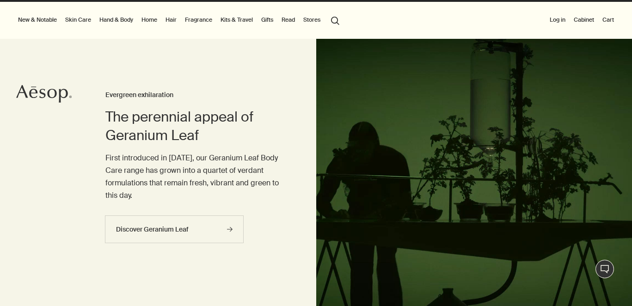
scroll to position [17, 0]
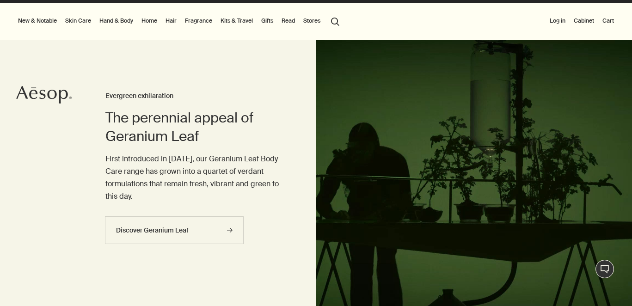
click at [193, 18] on link "Fragrance" at bounding box center [198, 20] width 31 height 11
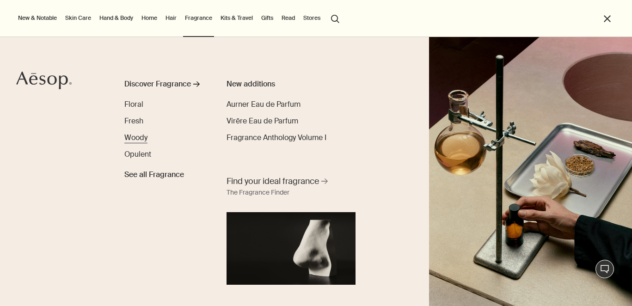
click at [136, 136] on span "Woody" at bounding box center [135, 138] width 23 height 10
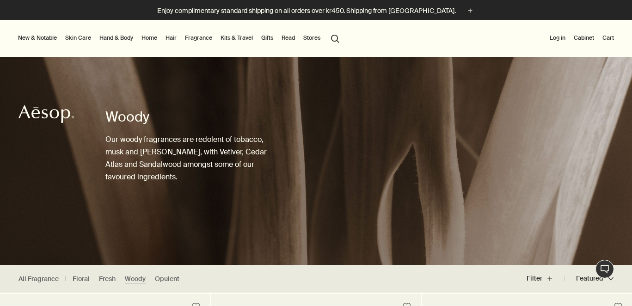
click at [117, 35] on link "Hand & Body" at bounding box center [116, 37] width 37 height 11
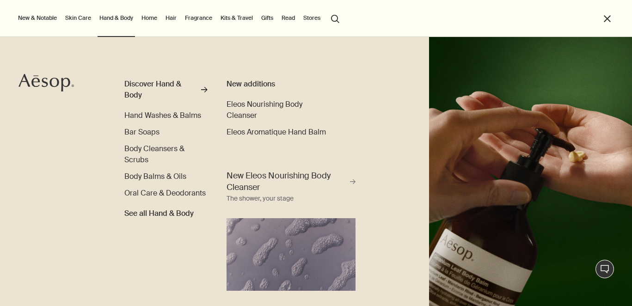
click at [607, 11] on li "close" at bounding box center [608, 18] width 12 height 37
click at [608, 21] on button "close" at bounding box center [607, 18] width 11 height 11
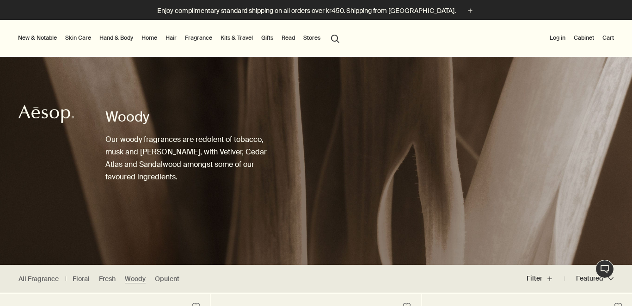
click at [117, 35] on link "Hand & Body" at bounding box center [116, 37] width 37 height 11
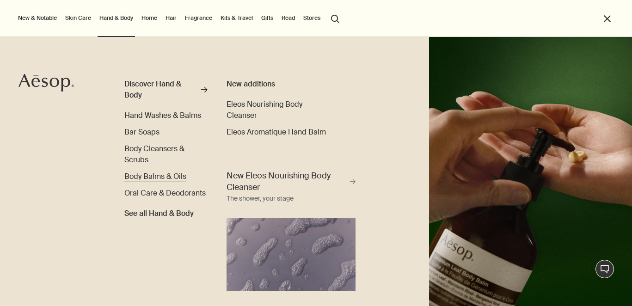
click at [146, 174] on span "Body Balms & Oils" at bounding box center [155, 177] width 62 height 10
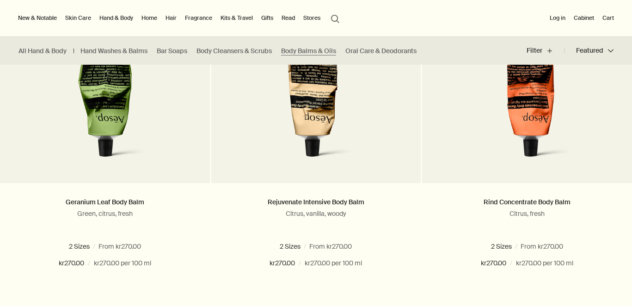
scroll to position [291, 0]
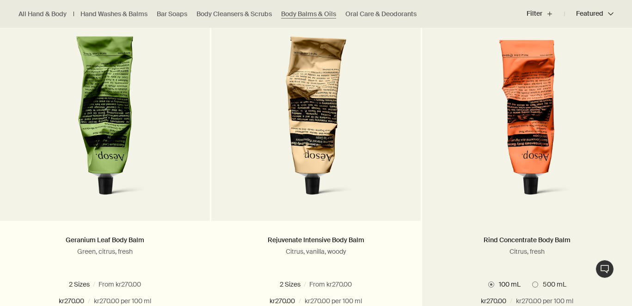
scroll to position [313, 0]
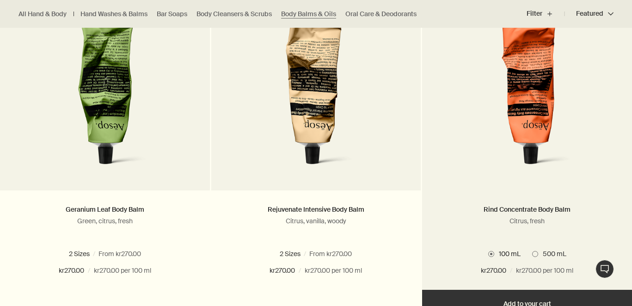
click at [525, 117] on img at bounding box center [527, 91] width 148 height 171
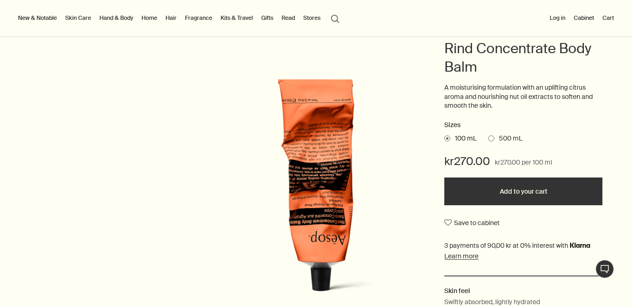
click at [494, 141] on label "500 mL" at bounding box center [505, 138] width 34 height 9
click at [488, 140] on input "500 mL" at bounding box center [488, 137] width 0 height 6
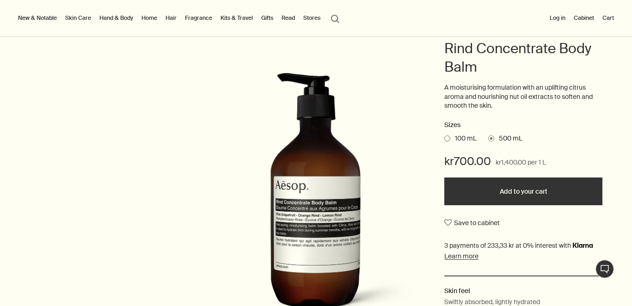
click at [447, 137] on span at bounding box center [447, 138] width 6 height 6
click at [444, 137] on input "100 mL" at bounding box center [444, 137] width 0 height 6
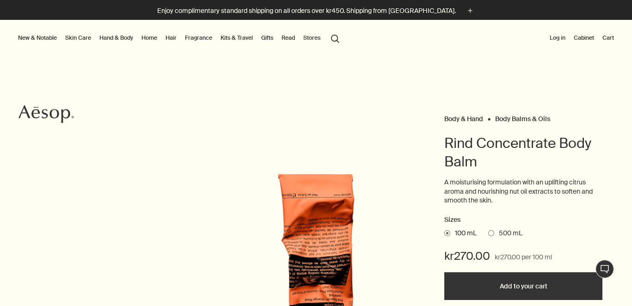
click at [122, 38] on link "Hand & Body" at bounding box center [116, 37] width 37 height 11
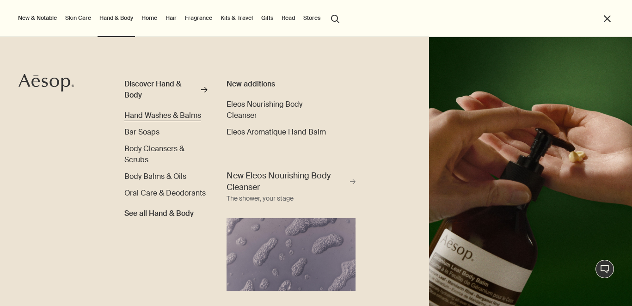
click at [162, 114] on span "Hand Washes & Balms" at bounding box center [162, 115] width 77 height 10
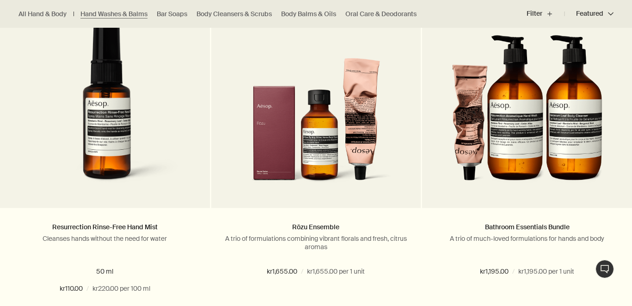
scroll to position [1311, 0]
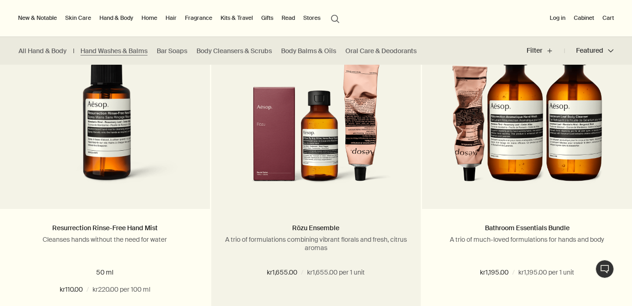
click at [354, 170] on img at bounding box center [316, 109] width 151 height 171
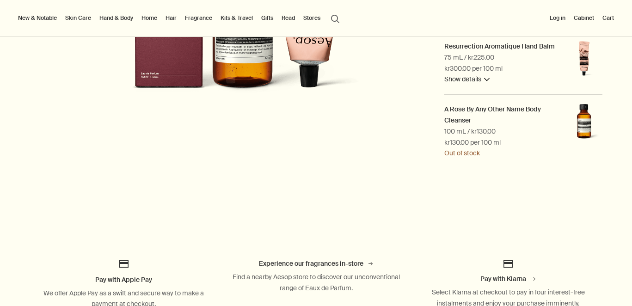
scroll to position [211, 0]
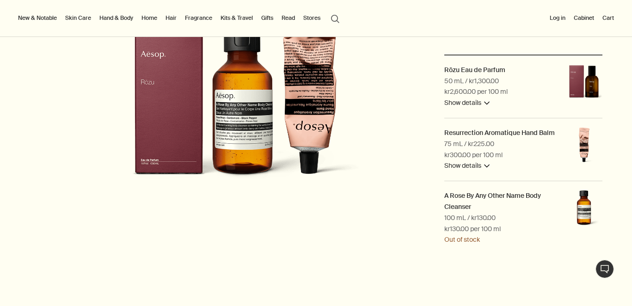
click at [580, 83] on img at bounding box center [583, 83] width 37 height 37
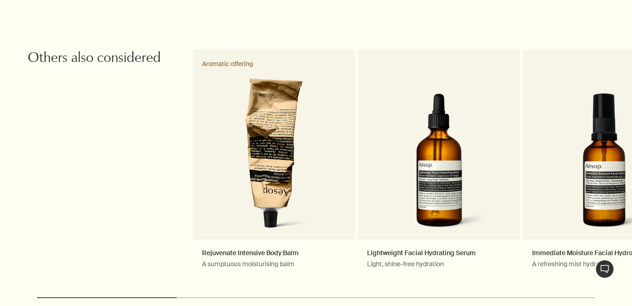
scroll to position [1262, 0]
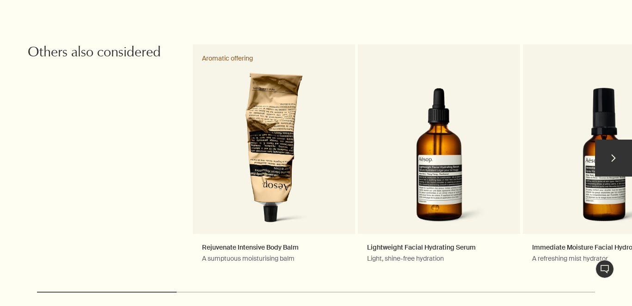
click at [616, 149] on button "chevron" at bounding box center [613, 158] width 37 height 37
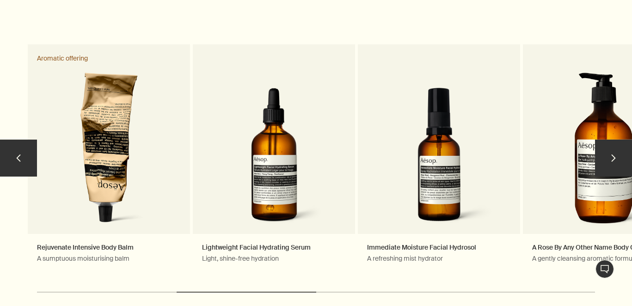
click at [616, 149] on button "chevron" at bounding box center [613, 158] width 37 height 37
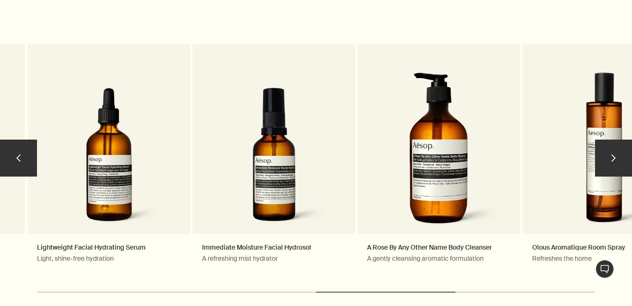
click at [604, 140] on button "chevron" at bounding box center [613, 158] width 37 height 37
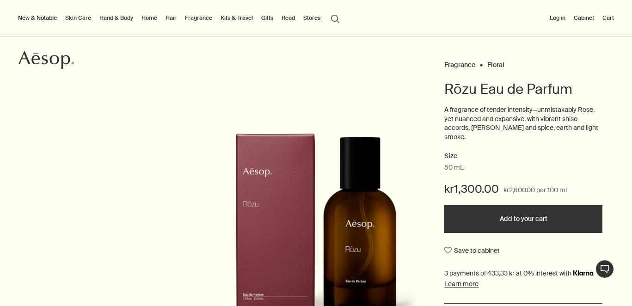
scroll to position [0, 0]
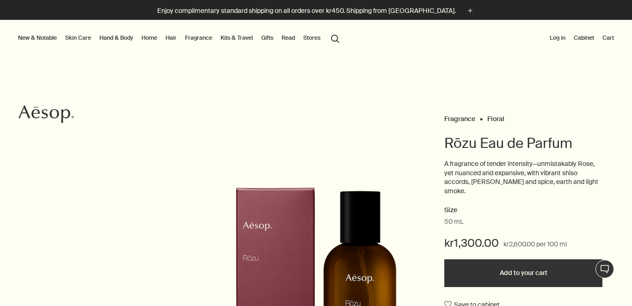
click at [270, 42] on link "Gifts" at bounding box center [267, 37] width 16 height 11
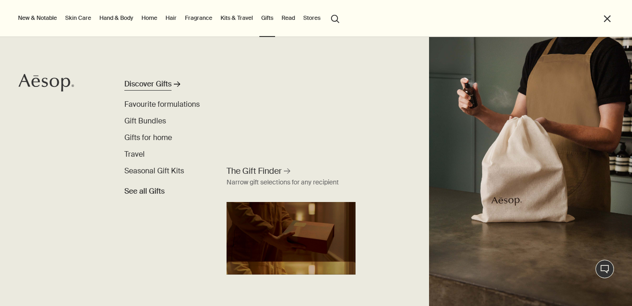
click at [157, 83] on div "Discover Gifts" at bounding box center [147, 84] width 47 height 11
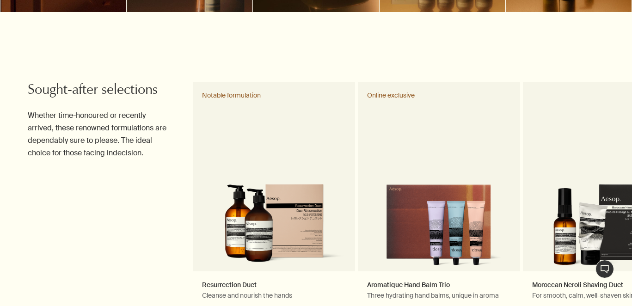
scroll to position [431, 0]
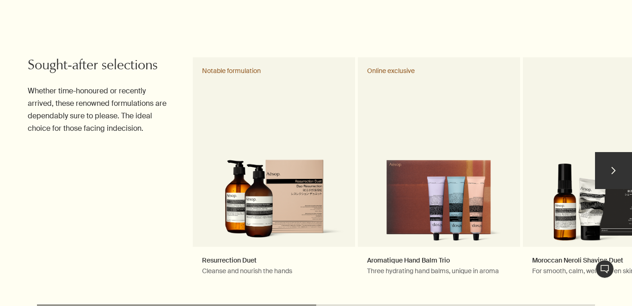
click at [610, 173] on button "chevron" at bounding box center [613, 170] width 37 height 37
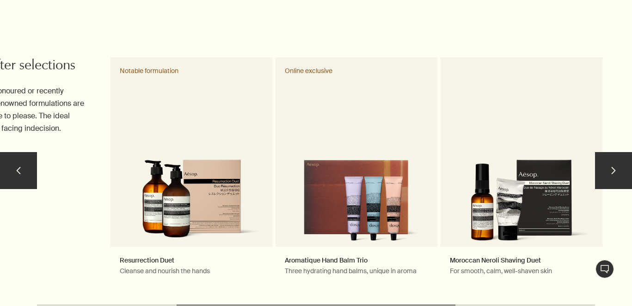
click at [610, 173] on button "chevron" at bounding box center [613, 170] width 37 height 37
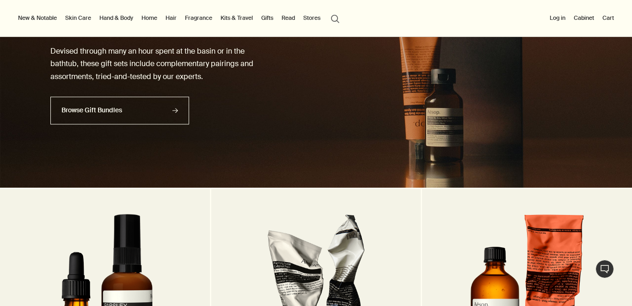
scroll to position [861, 0]
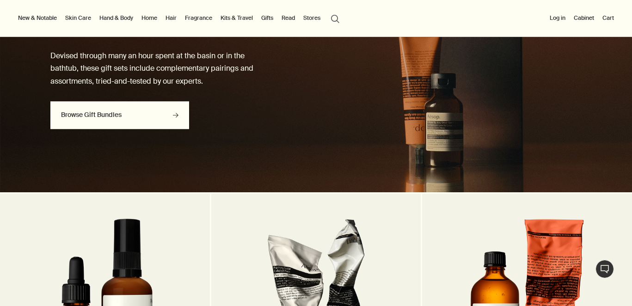
click at [119, 115] on link "Browse Gift Bundles rightArrow" at bounding box center [119, 115] width 139 height 28
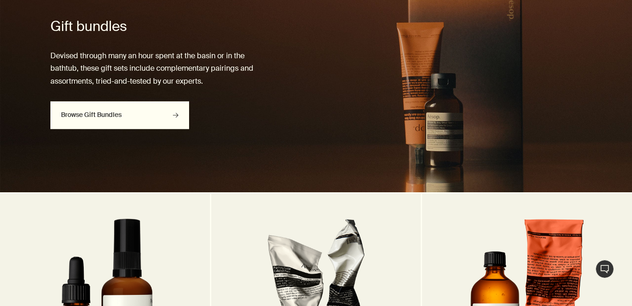
scroll to position [950, 0]
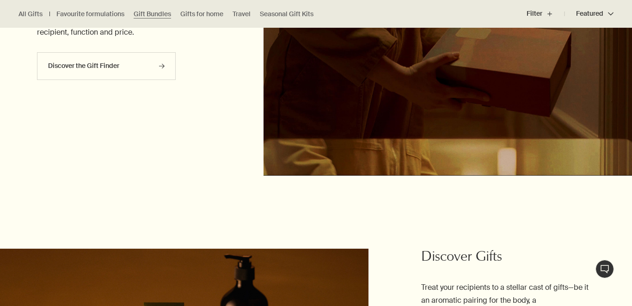
scroll to position [1657, 0]
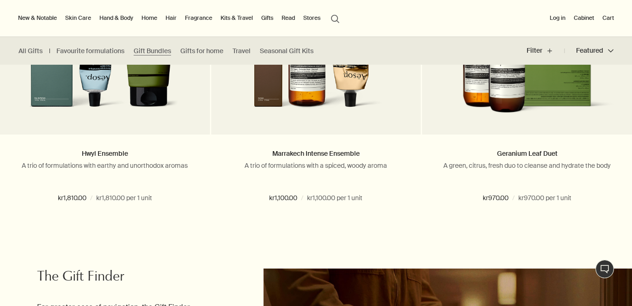
click at [290, 55] on ul "All Gifts Favourite formulations Gift Bundles Gifts for home Travel Seasonal Gi…" at bounding box center [168, 51] width 337 height 28
click at [285, 50] on link "Seasonal Gift Kits" at bounding box center [287, 51] width 54 height 9
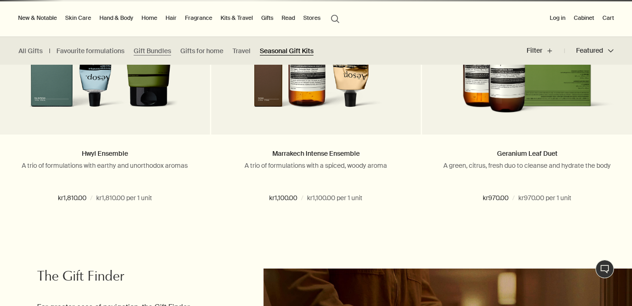
click at [285, 50] on link "Seasonal Gift Kits" at bounding box center [287, 51] width 54 height 9
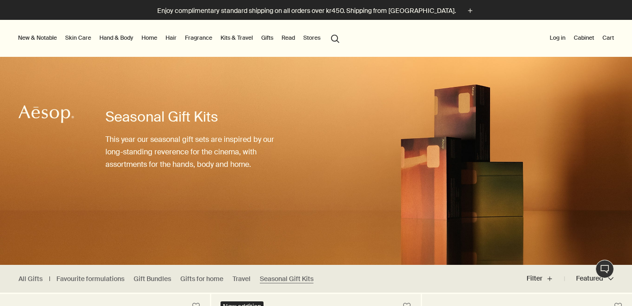
click at [230, 38] on link "Kits & Travel" at bounding box center [237, 37] width 36 height 11
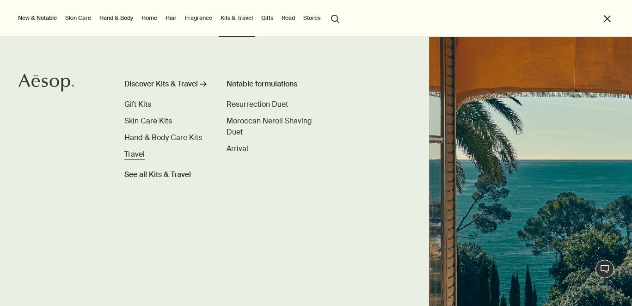
click at [136, 149] on span "Travel" at bounding box center [134, 154] width 20 height 10
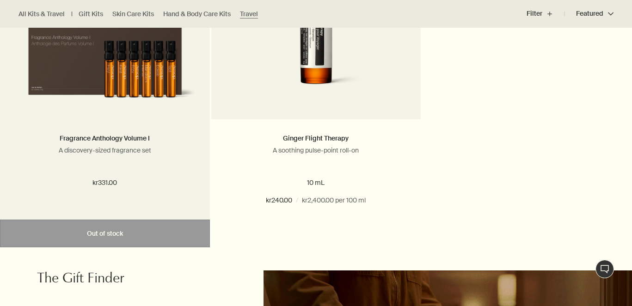
scroll to position [2094, 0]
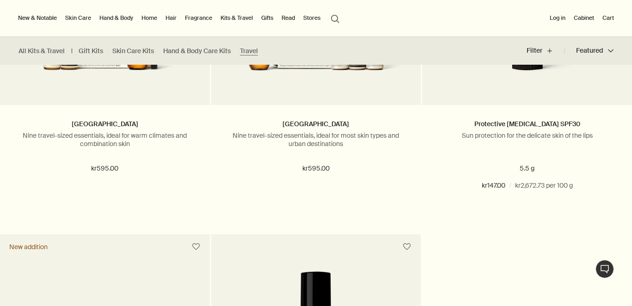
click at [197, 12] on link "Fragrance" at bounding box center [198, 17] width 31 height 11
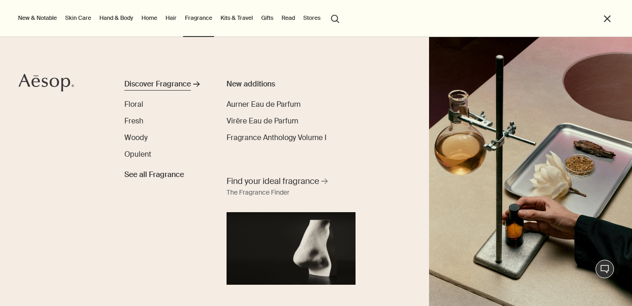
click at [182, 80] on div "Discover Fragrance" at bounding box center [157, 84] width 67 height 11
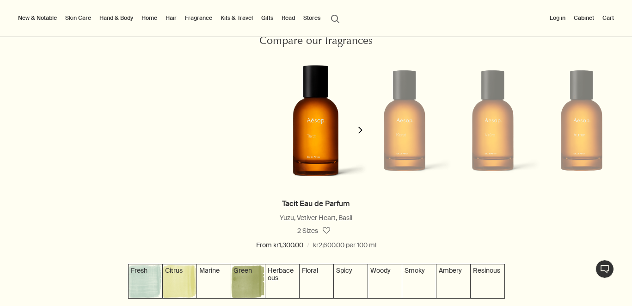
scroll to position [824, 0]
click at [359, 125] on button "chevron" at bounding box center [360, 124] width 18 height 147
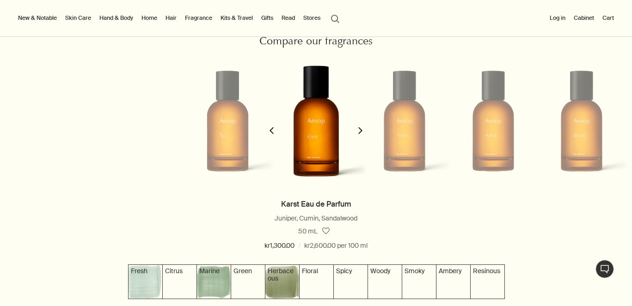
click at [276, 128] on button "chevron" at bounding box center [271, 124] width 18 height 147
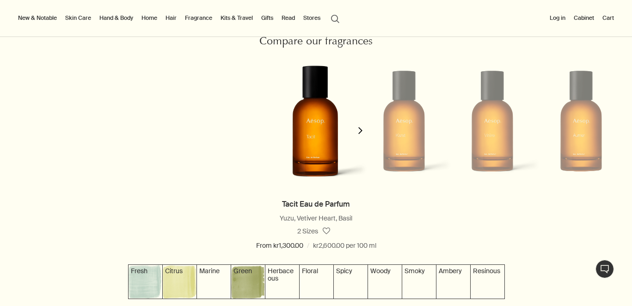
scroll to position [0, 0]
click at [363, 129] on icon "chevron" at bounding box center [360, 130] width 7 height 7
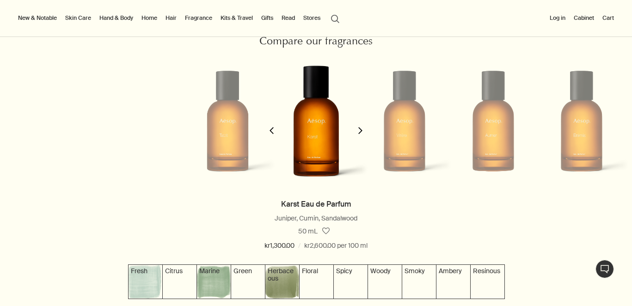
click at [363, 129] on icon "chevron" at bounding box center [360, 130] width 7 height 7
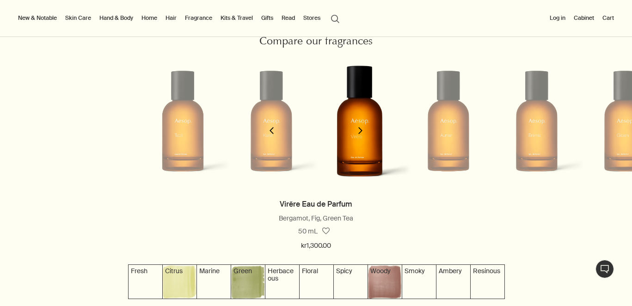
scroll to position [0, 177]
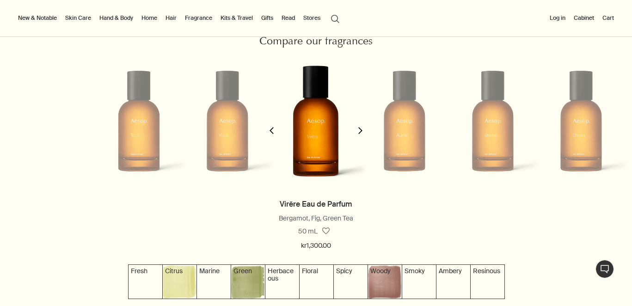
click at [363, 129] on icon "chevron" at bounding box center [360, 130] width 7 height 7
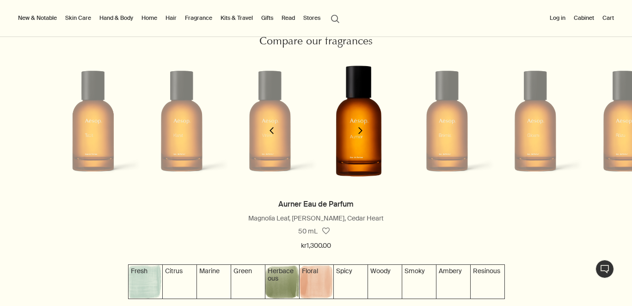
scroll to position [0, 265]
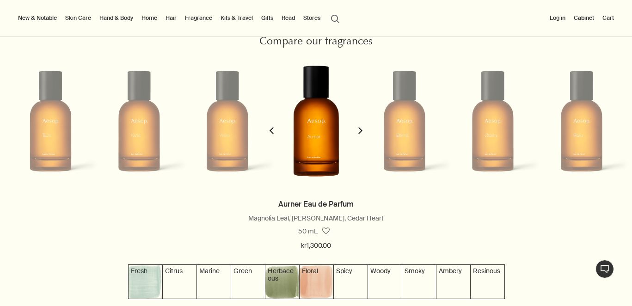
click at [363, 129] on icon "chevron" at bounding box center [360, 130] width 7 height 7
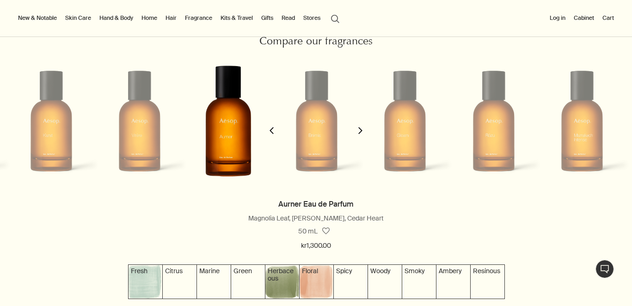
scroll to position [0, 354]
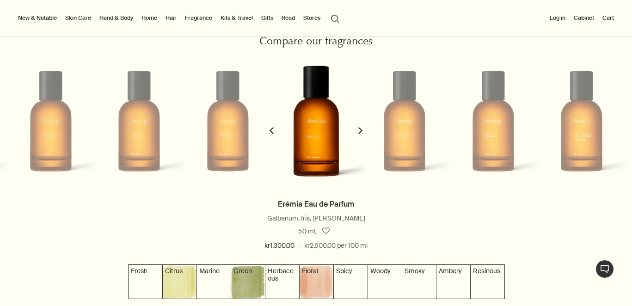
click at [363, 129] on icon "chevron" at bounding box center [360, 130] width 7 height 7
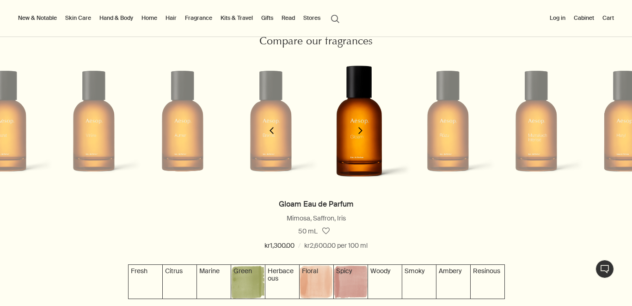
scroll to position [0, 442]
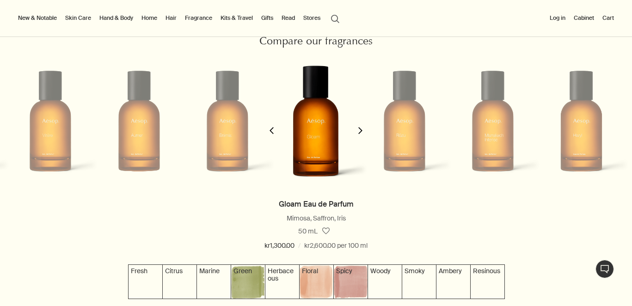
click at [363, 129] on icon "chevron" at bounding box center [360, 130] width 7 height 7
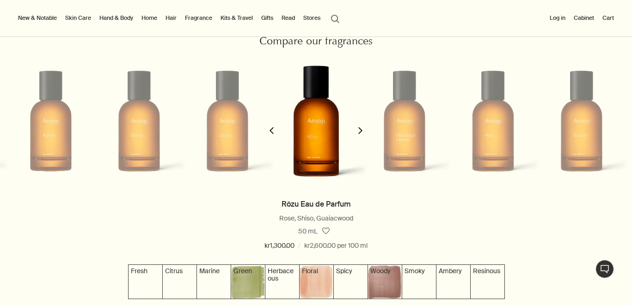
click at [363, 129] on icon "chevron" at bounding box center [360, 130] width 7 height 7
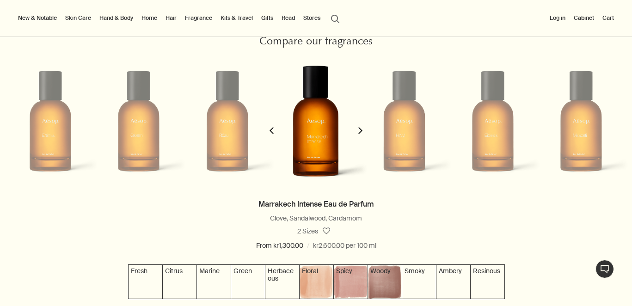
click at [363, 129] on icon "chevron" at bounding box center [360, 130] width 7 height 7
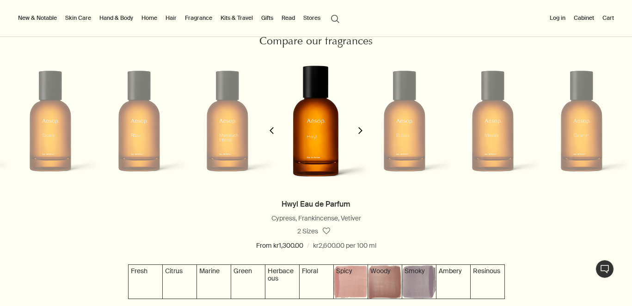
click at [363, 129] on icon "chevron" at bounding box center [360, 130] width 7 height 7
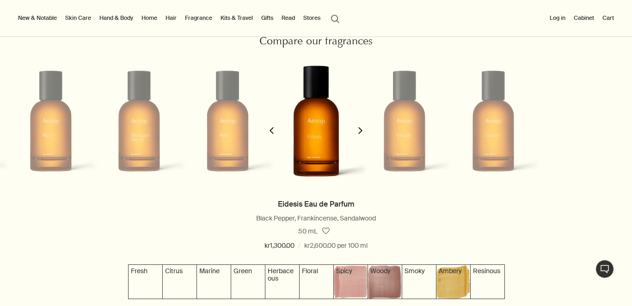
click at [363, 129] on icon "chevron" at bounding box center [360, 130] width 7 height 7
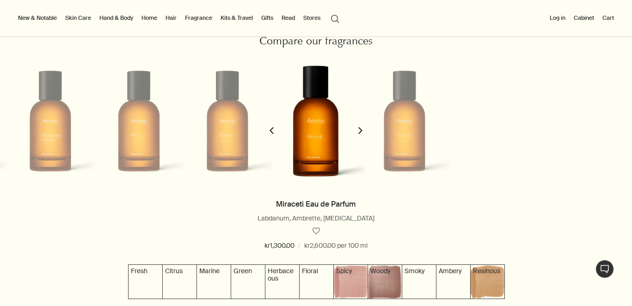
click at [363, 129] on icon "chevron" at bounding box center [360, 130] width 7 height 7
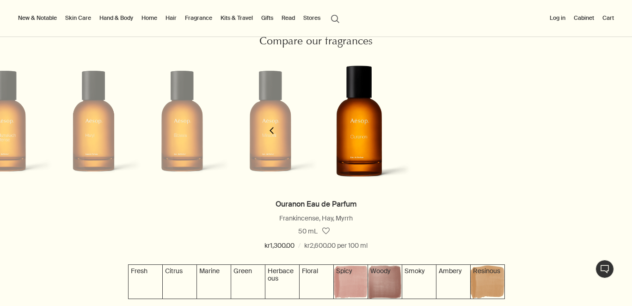
scroll to position [0, 973]
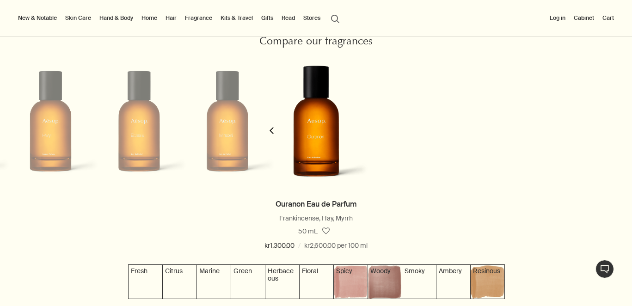
click at [272, 126] on button "chevron" at bounding box center [271, 124] width 18 height 147
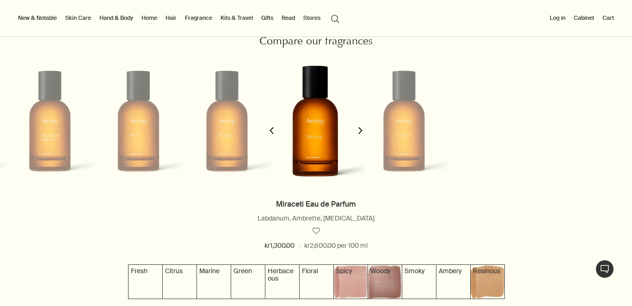
scroll to position [0, 885]
click at [272, 126] on button "chevron" at bounding box center [271, 124] width 18 height 147
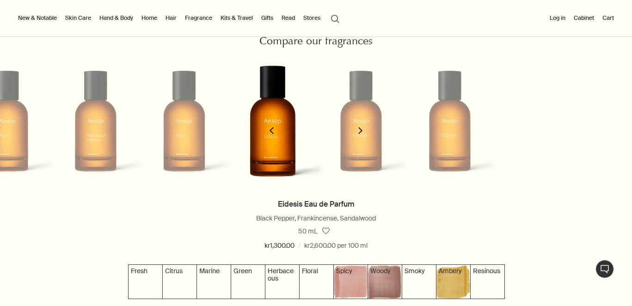
scroll to position [0, 796]
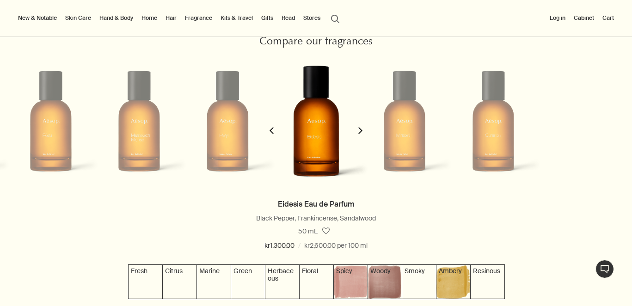
click at [272, 126] on button "chevron" at bounding box center [271, 124] width 18 height 147
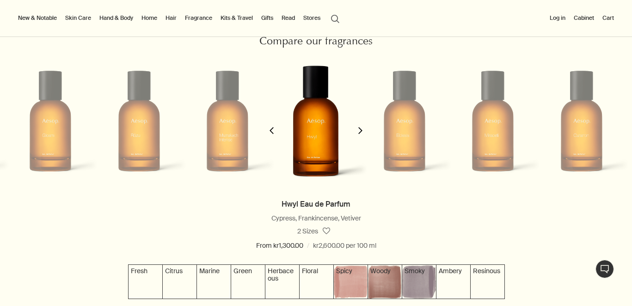
click at [272, 127] on icon "chevron" at bounding box center [271, 130] width 7 height 7
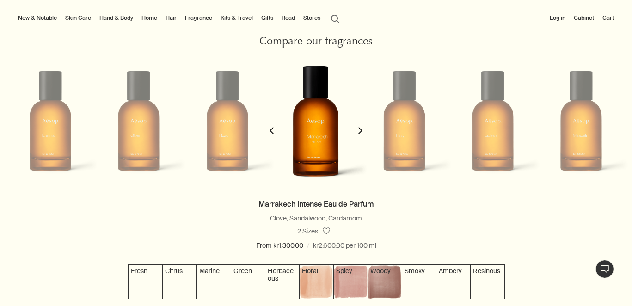
click at [272, 127] on icon "chevron" at bounding box center [271, 130] width 7 height 7
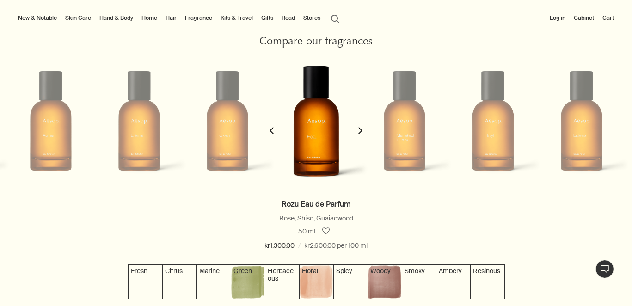
click at [272, 127] on icon "chevron" at bounding box center [271, 130] width 7 height 7
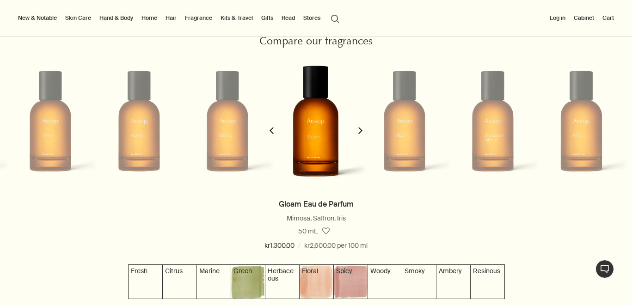
click at [272, 127] on icon "chevron" at bounding box center [271, 130] width 7 height 7
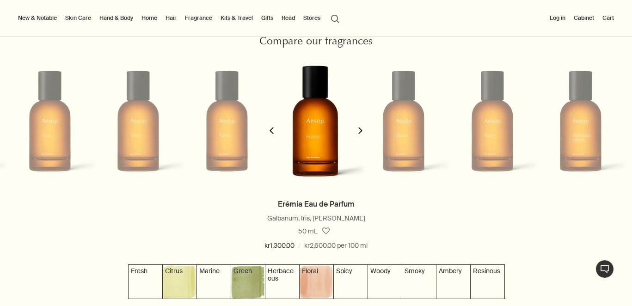
scroll to position [0, 354]
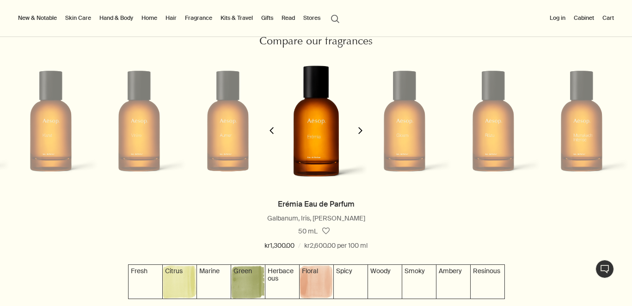
click at [272, 127] on icon "chevron" at bounding box center [271, 130] width 7 height 7
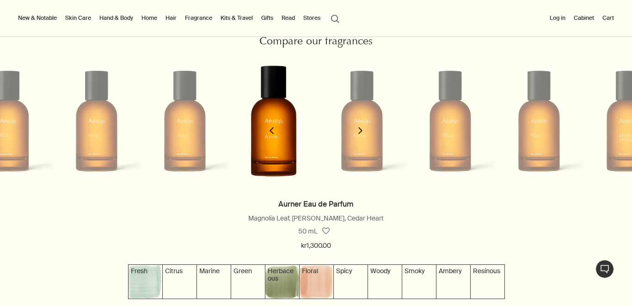
scroll to position [0, 265]
